Goal: Information Seeking & Learning: Learn about a topic

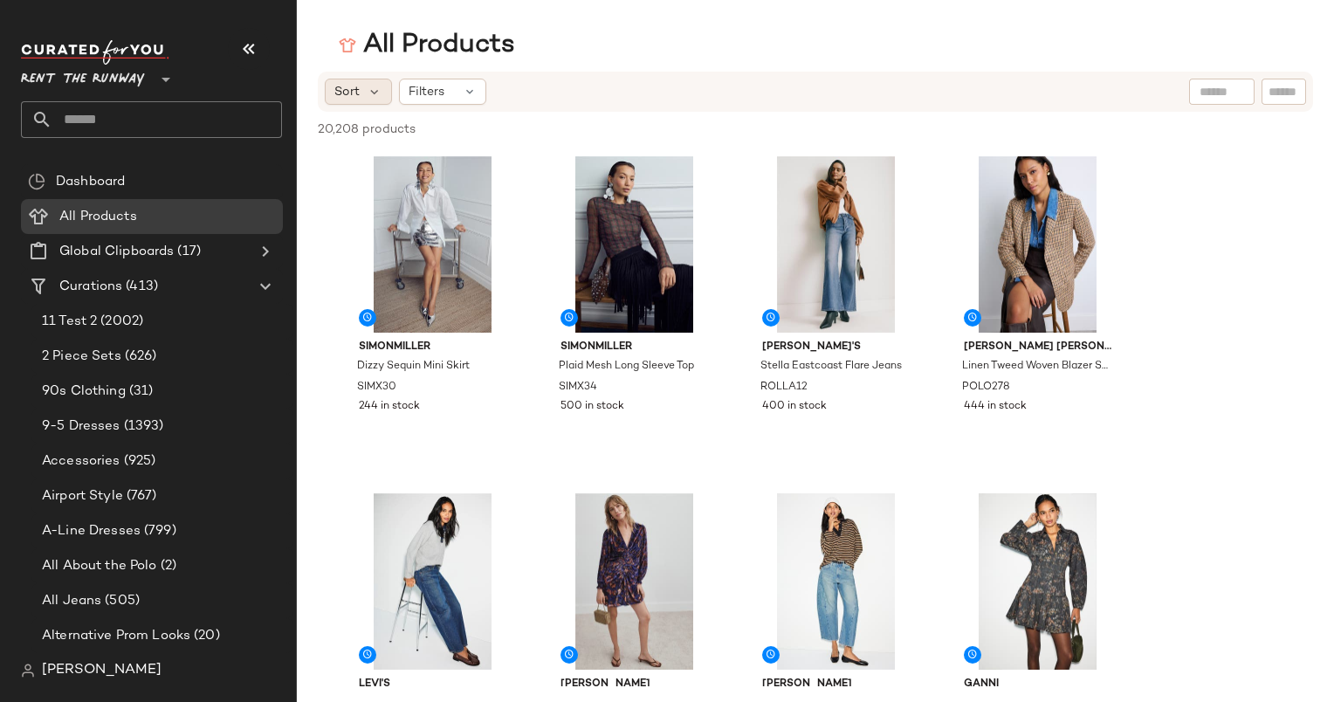
click at [353, 87] on span "Sort" at bounding box center [346, 92] width 25 height 18
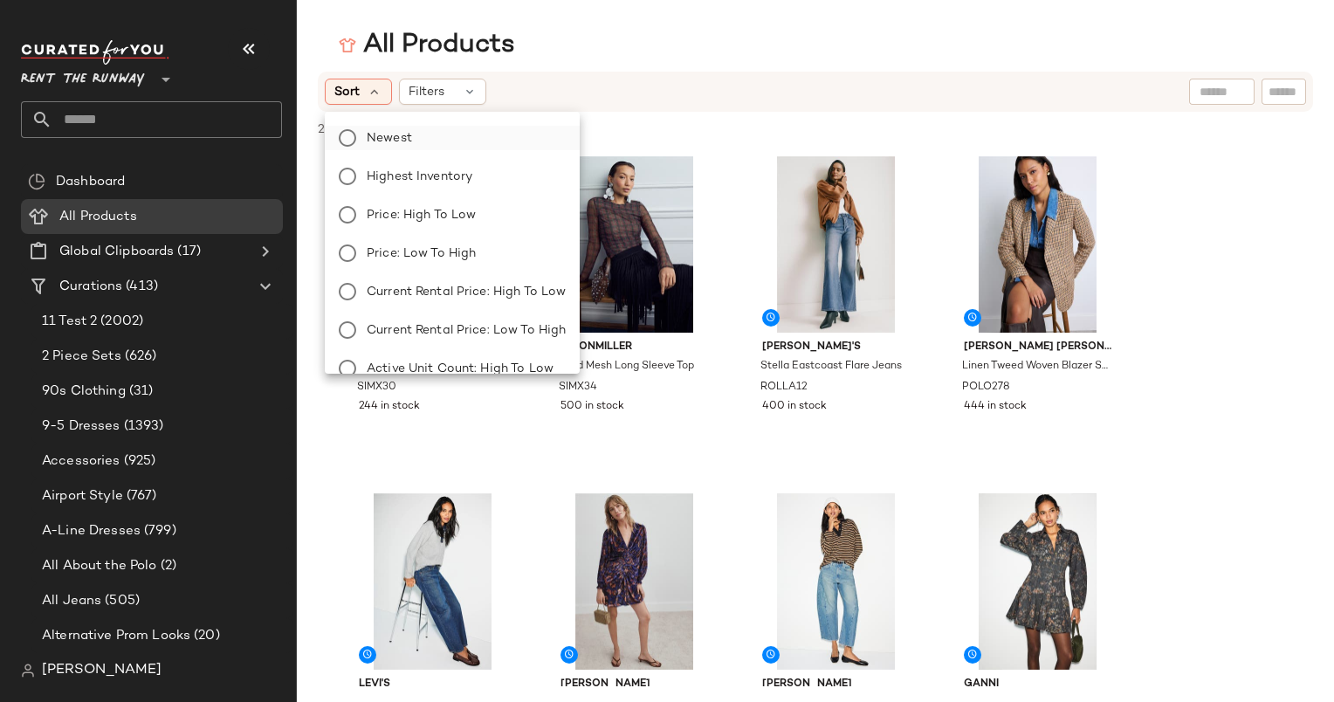
click at [391, 148] on label "Newest" at bounding box center [463, 138] width 206 height 24
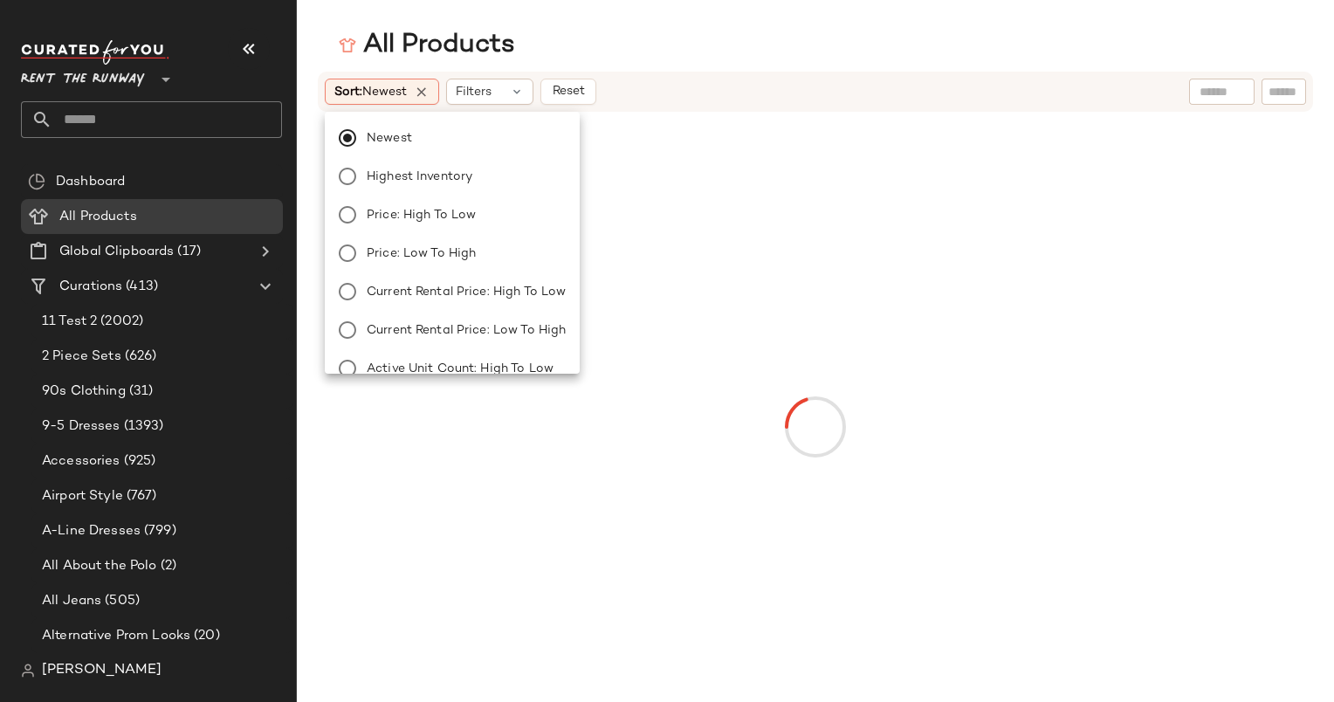
click at [629, 63] on div "All Products Sort: Newest Filters Reset" at bounding box center [667, 365] width 1334 height 674
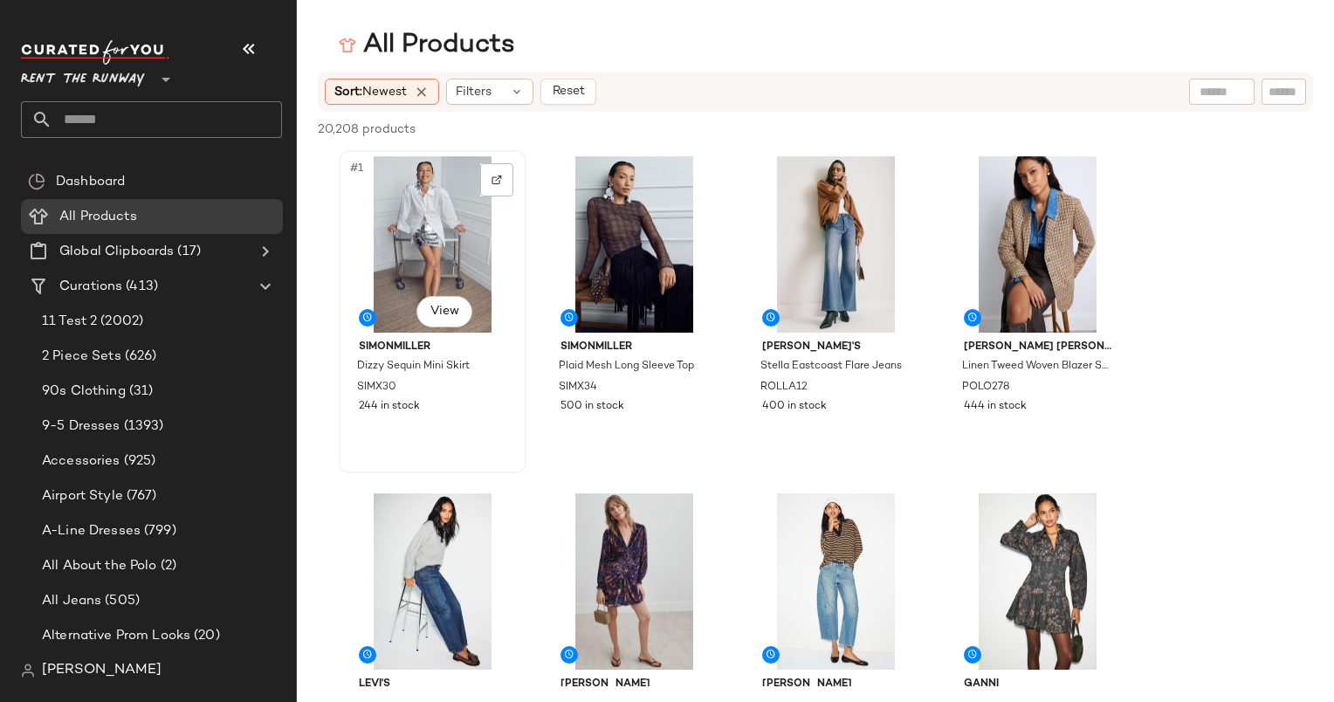
click at [419, 185] on div "#1 View" at bounding box center [432, 244] width 175 height 176
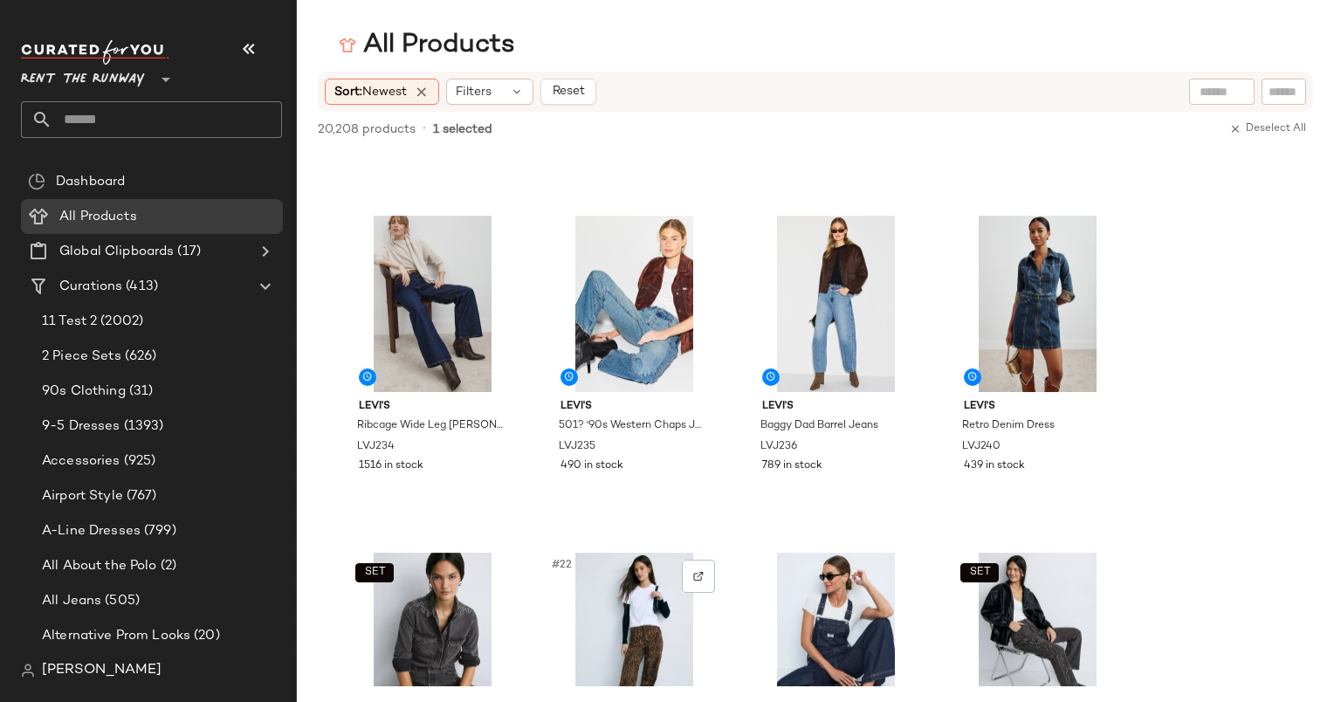
scroll to position [1266, 0]
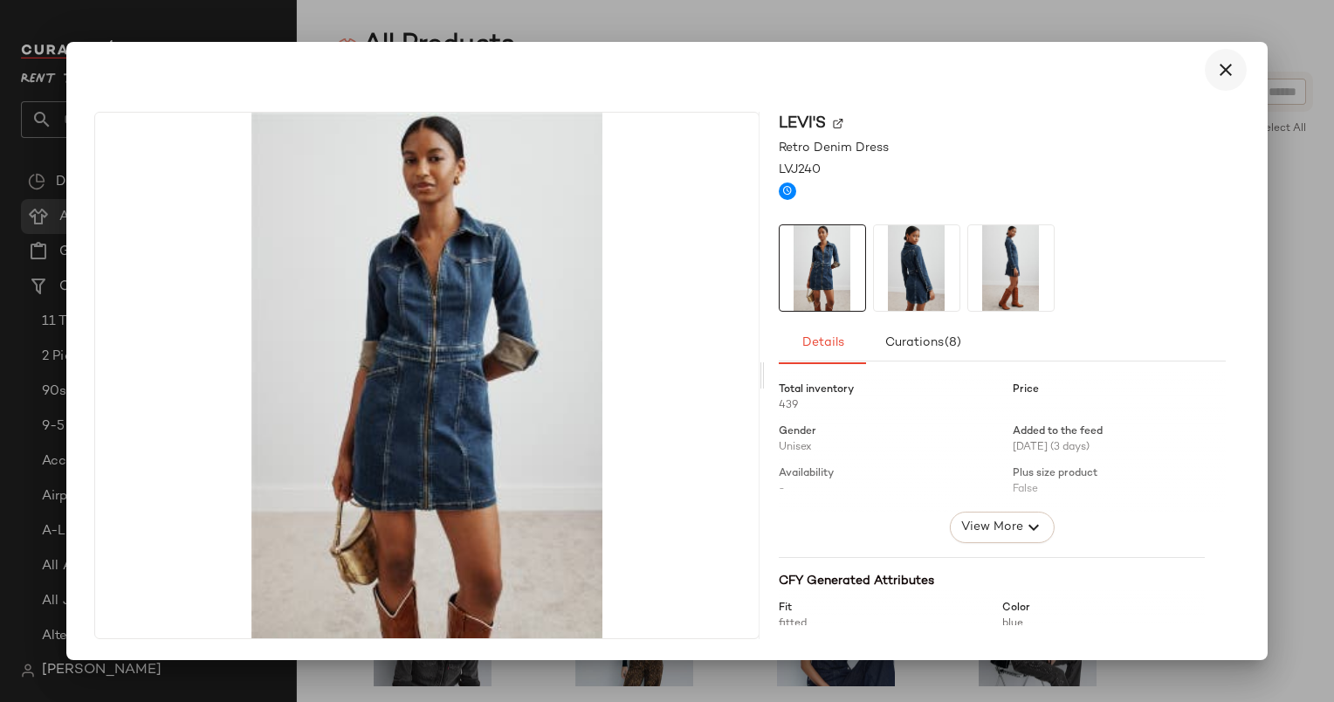
click at [1229, 65] on icon "button" at bounding box center [1225, 69] width 21 height 21
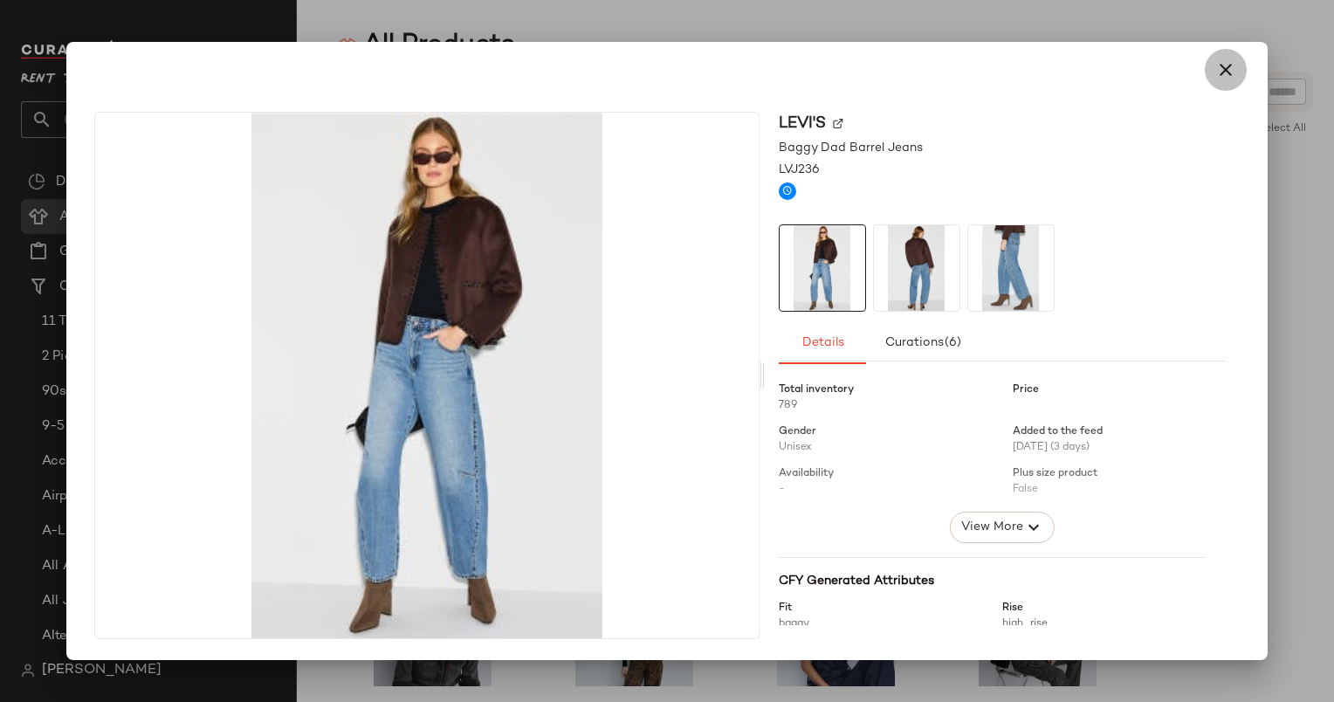
click at [1241, 60] on button "button" at bounding box center [1226, 70] width 42 height 42
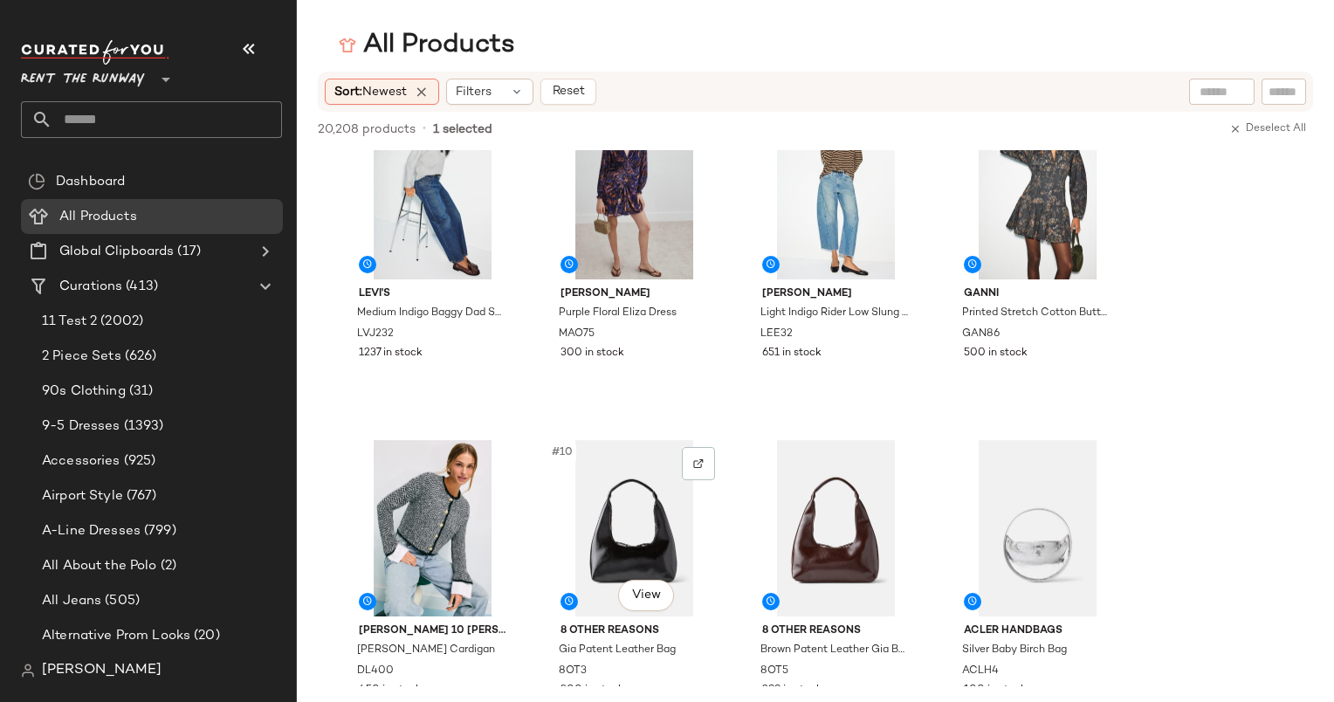
scroll to position [387, 0]
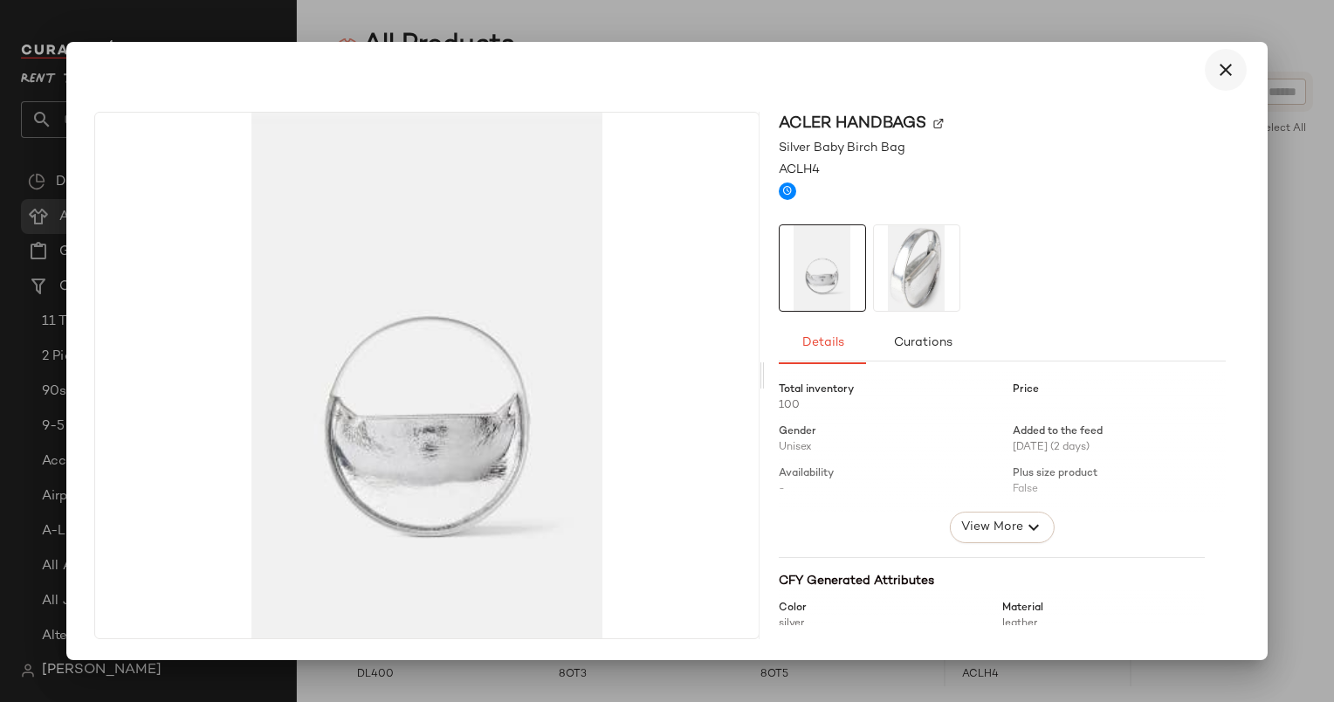
click at [1231, 74] on icon "button" at bounding box center [1225, 69] width 21 height 21
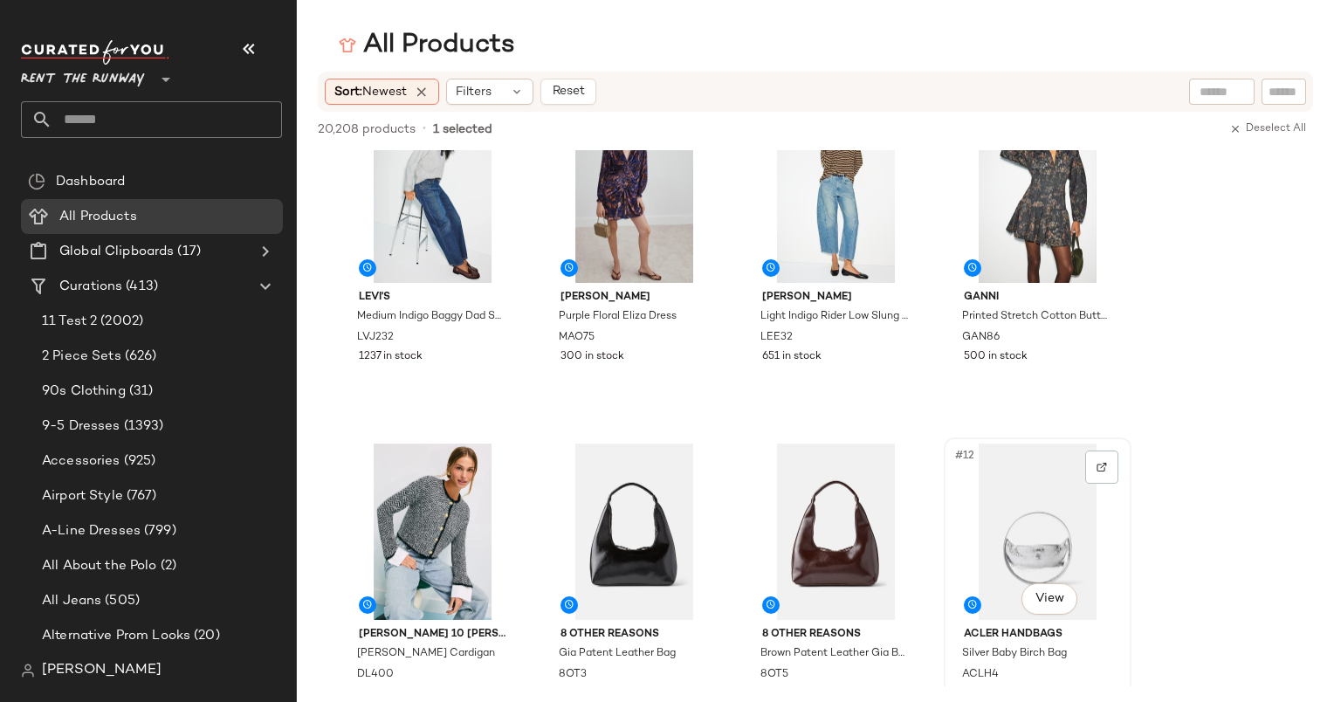
click at [1029, 512] on div "#12 View" at bounding box center [1037, 531] width 175 height 176
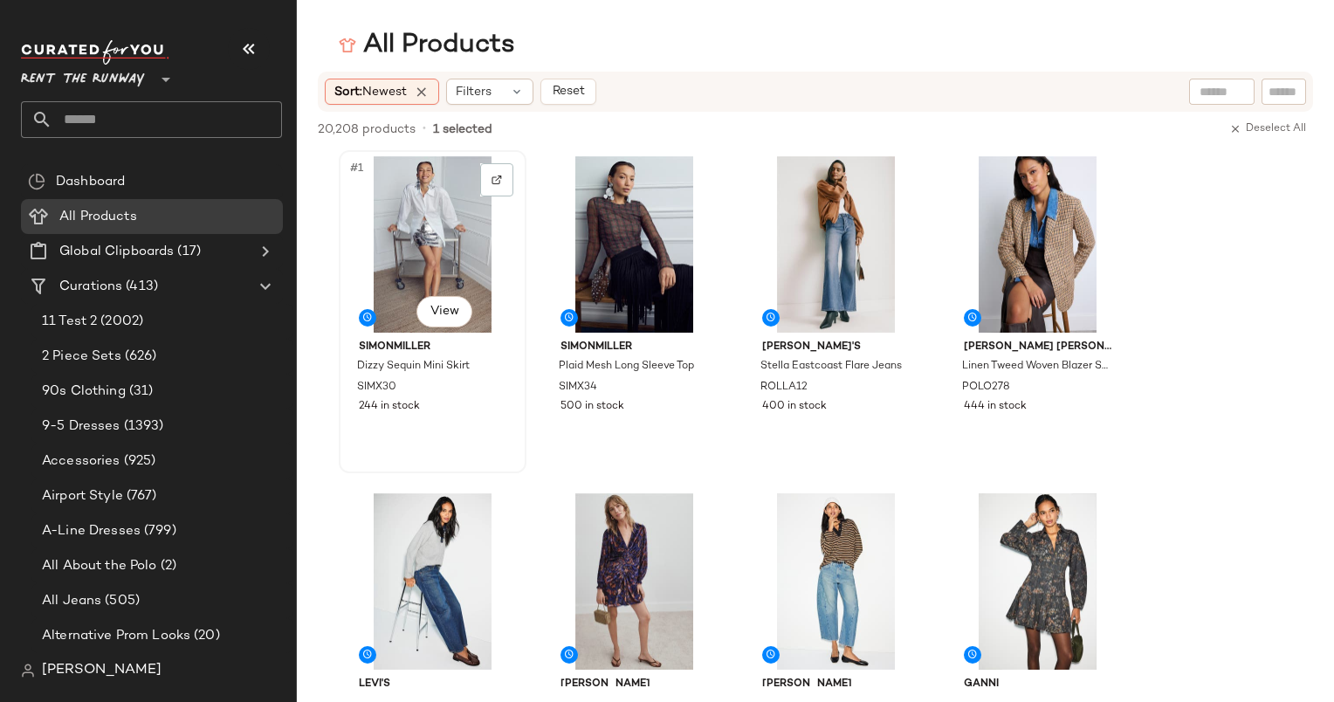
click at [426, 182] on div "#1 View" at bounding box center [432, 244] width 175 height 176
